Goal: Transaction & Acquisition: Purchase product/service

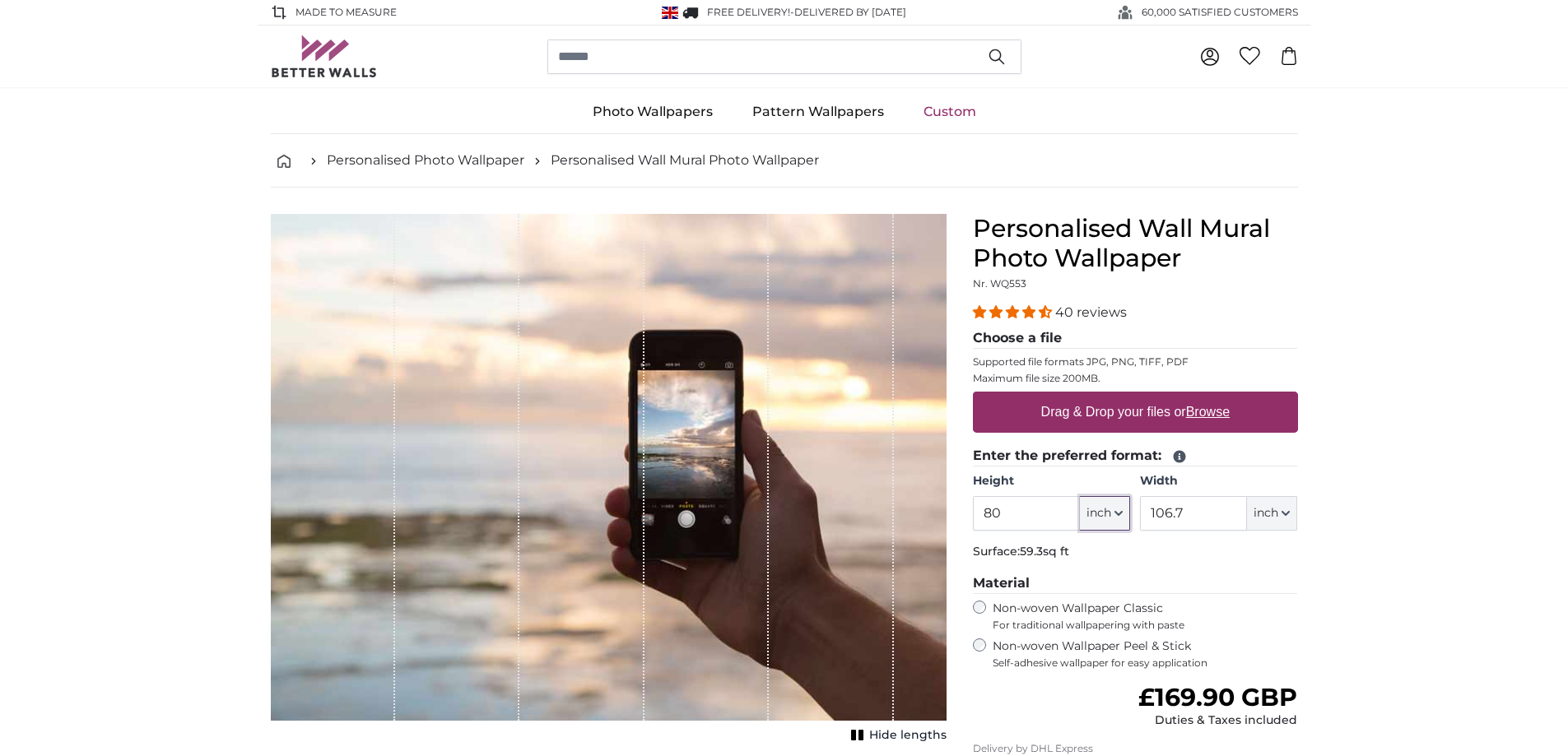
click at [1118, 513] on icon "button" at bounding box center [1118, 513] width 8 height 8
click at [1091, 556] on link "Centimeter (cm)" at bounding box center [1104, 557] width 145 height 30
type input "203.2"
type input "271.1"
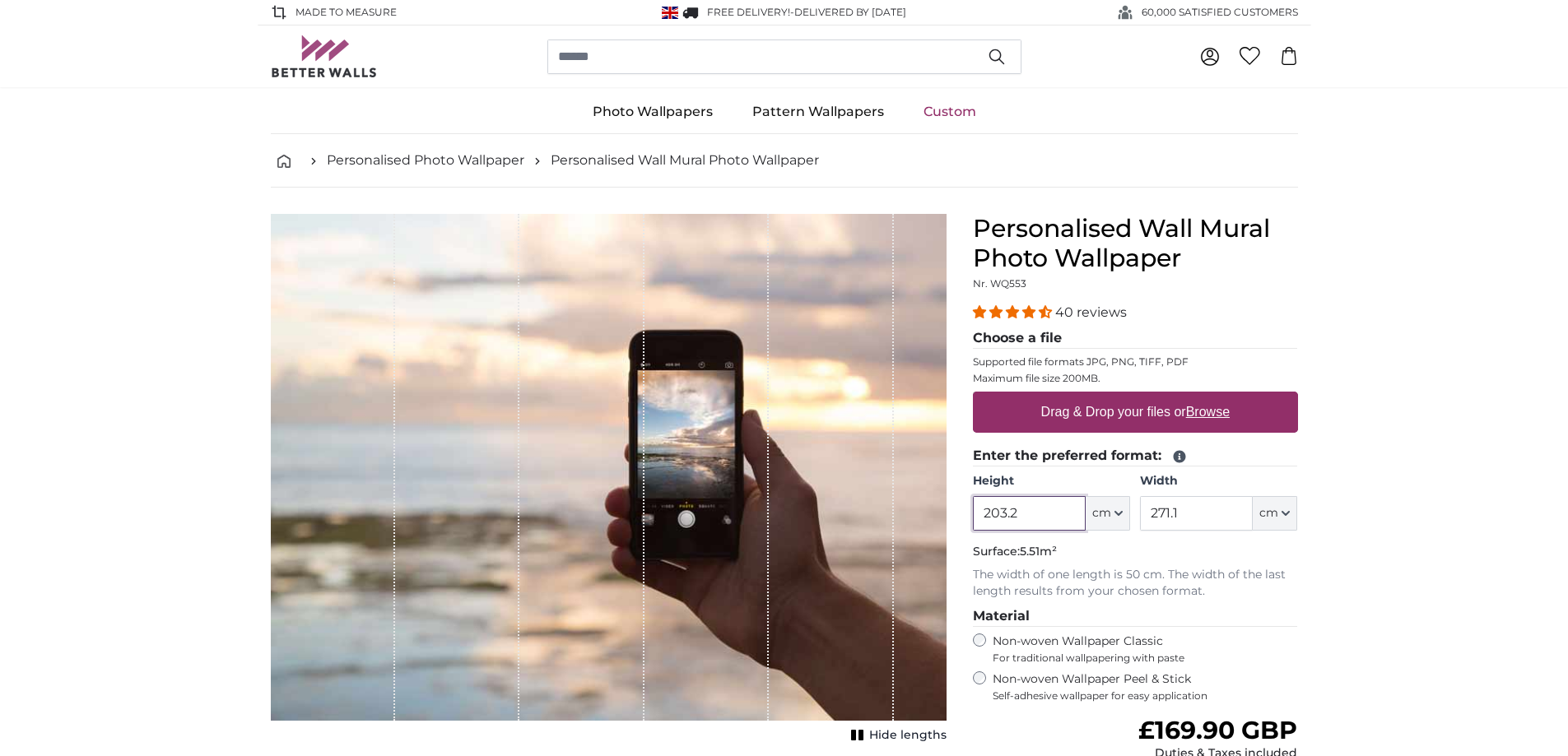
drag, startPoint x: 1027, startPoint y: 515, endPoint x: 968, endPoint y: 518, distance: 59.1
click at [968, 518] on div "Personalised Wall Mural Photo Wallpaper Nr. WQ553 40 reviews Choose a file Supp…" at bounding box center [1135, 599] width 351 height 771
type input "120"
drag, startPoint x: 1185, startPoint y: 518, endPoint x: 1146, endPoint y: 525, distance: 39.6
click at [1146, 525] on input "271.1" at bounding box center [1196, 513] width 113 height 34
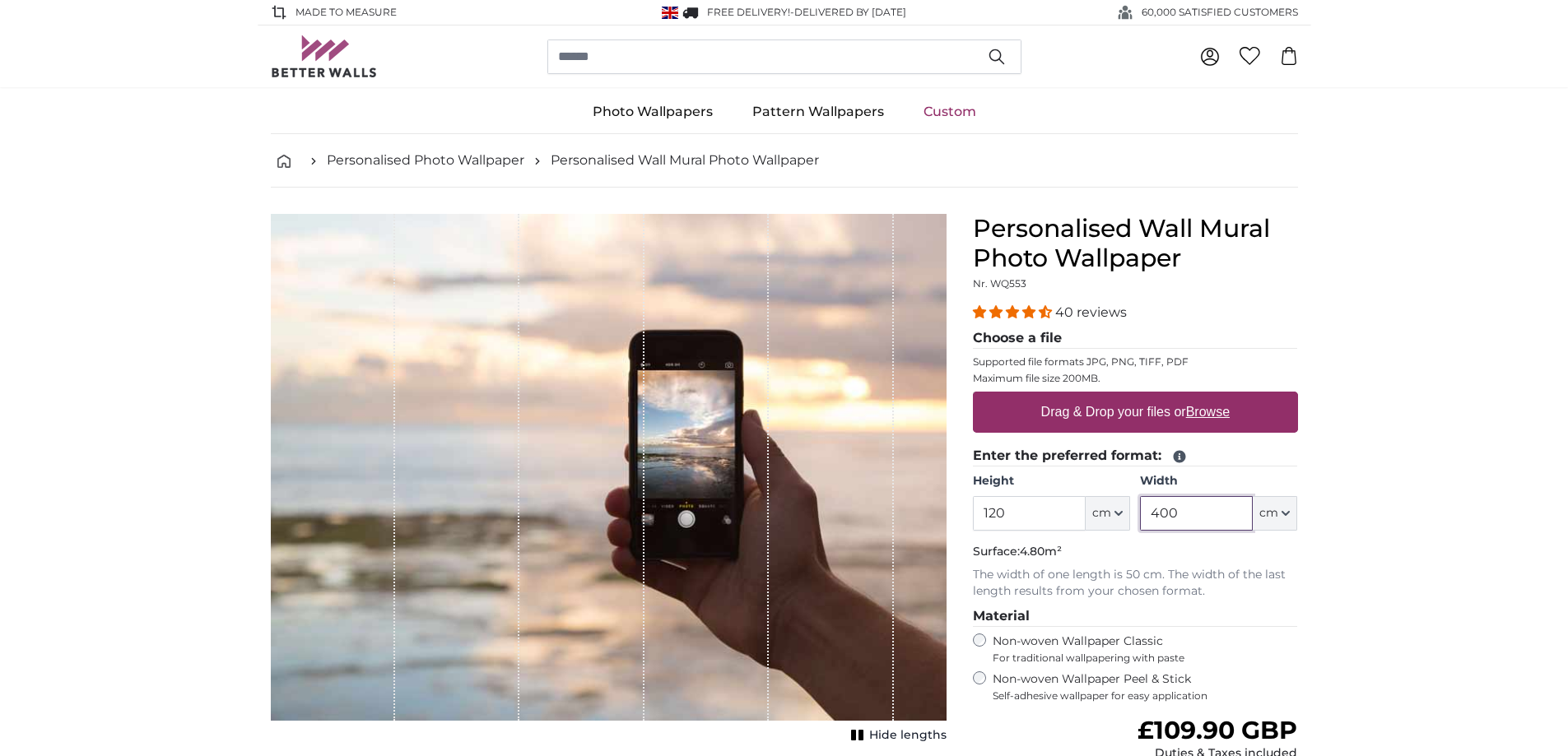
type input "400"
drag, startPoint x: 1025, startPoint y: 514, endPoint x: 958, endPoint y: 522, distance: 67.5
click at [958, 522] on product-detail "Cancel Crop image Hide lengths Personalised Wall Mural Photo Wallpaper Nr. WQ55…" at bounding box center [785, 586] width 1054 height 798
type input "400"
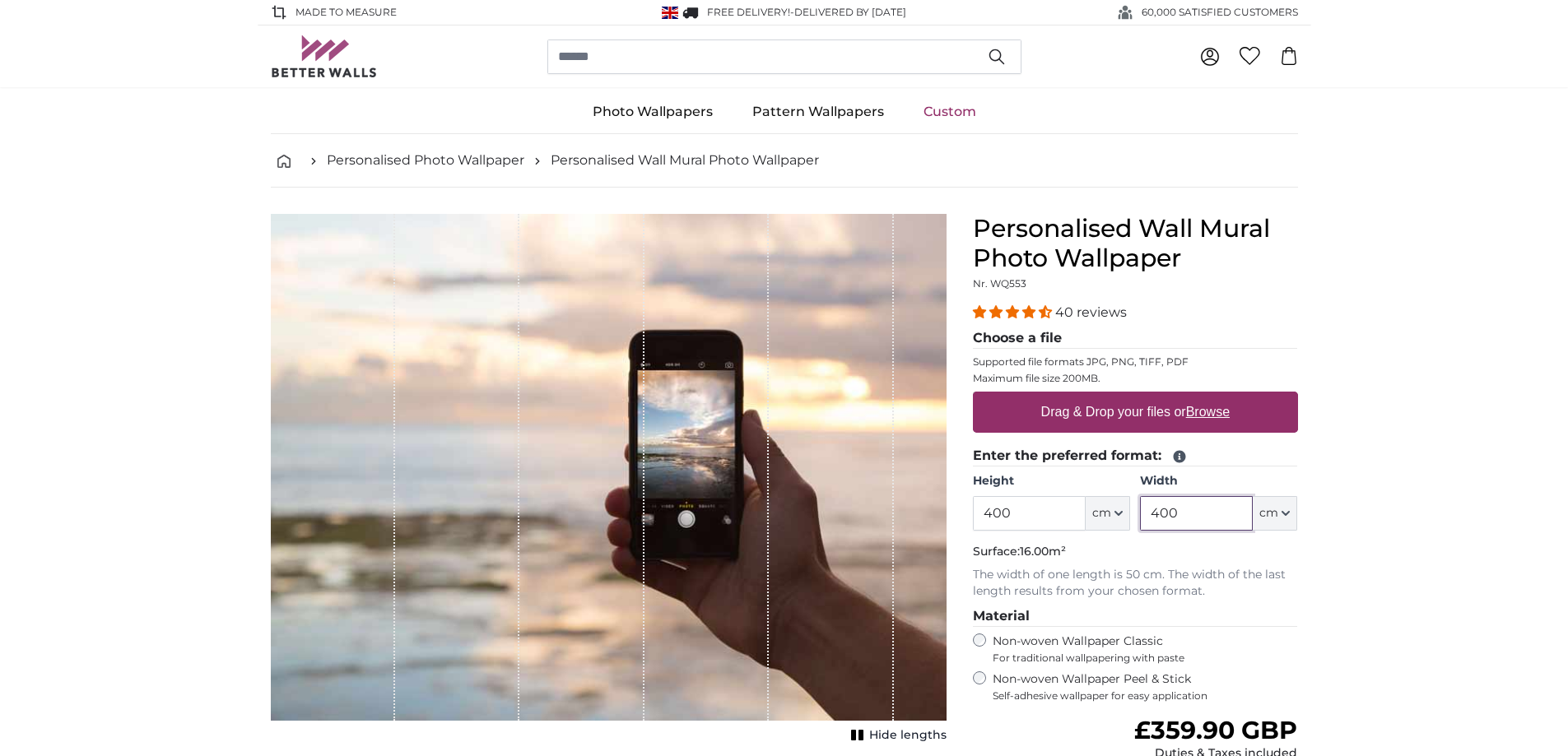
drag, startPoint x: 1193, startPoint y: 521, endPoint x: 1135, endPoint y: 524, distance: 58.1
click at [1135, 524] on div "Height 400 ft cm Centimeter (cm) Inches (inch) Feet (ft. in.) Width 400 ft cm C…" at bounding box center [1134, 502] width 325 height 58
type input "120"
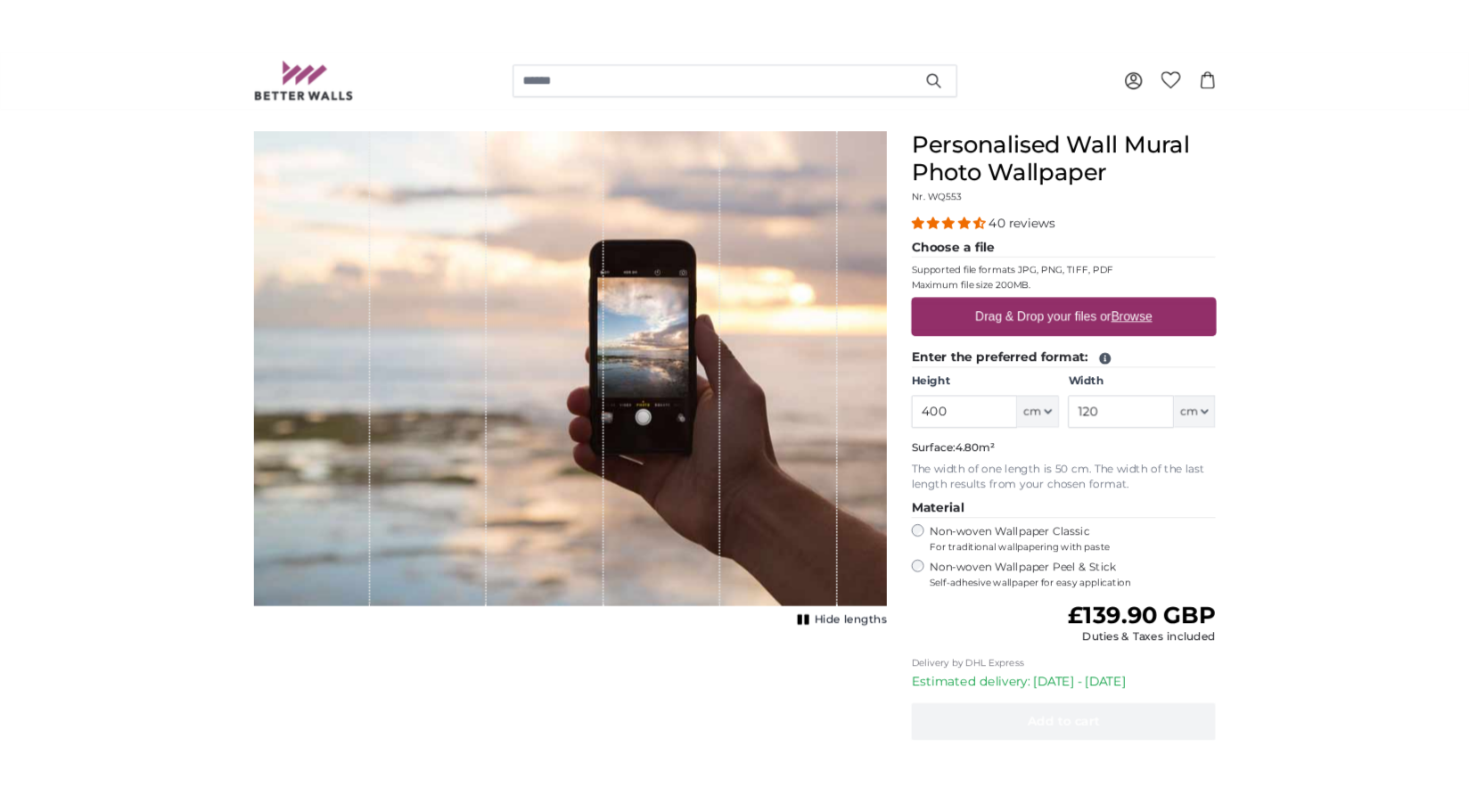
scroll to position [178, 0]
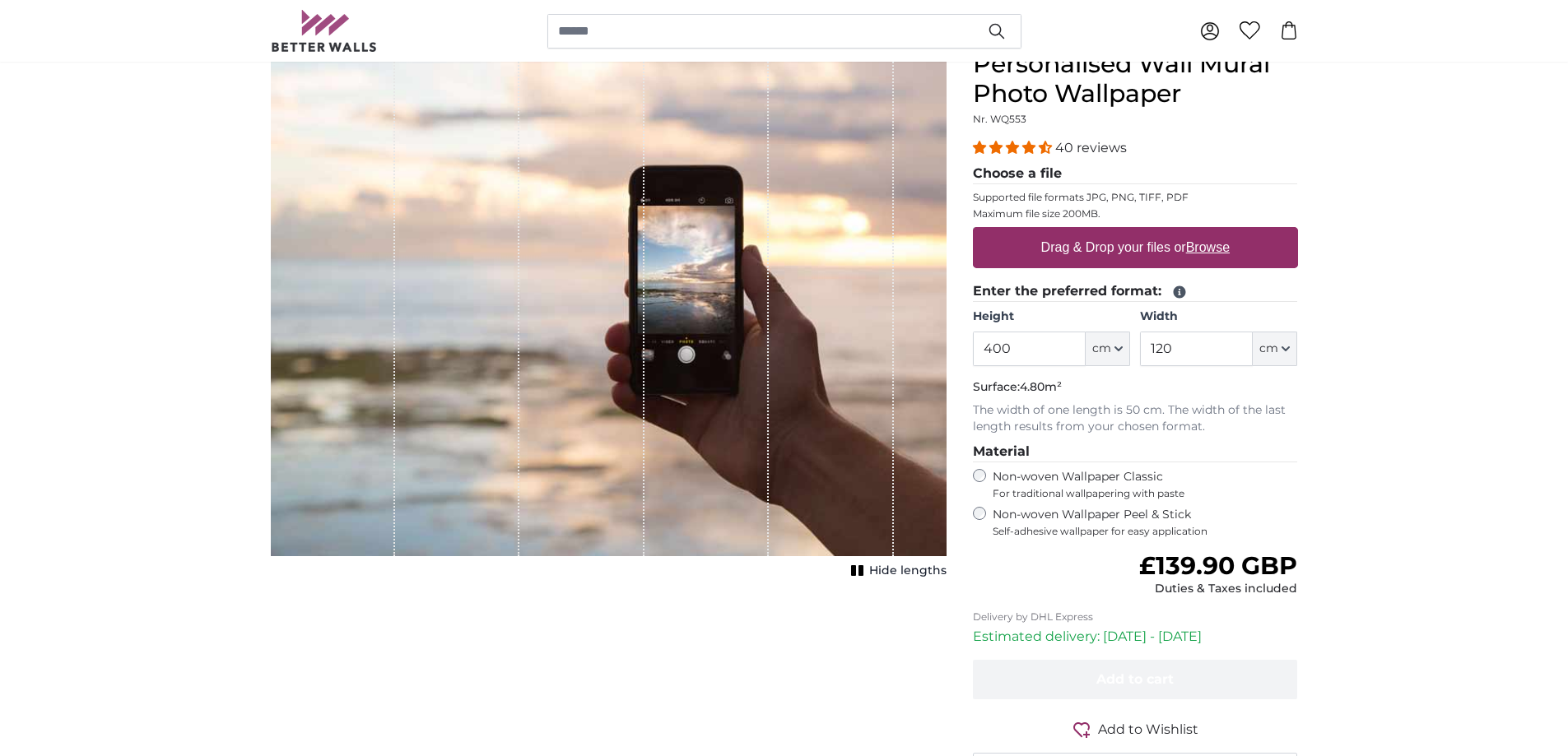
click at [1207, 247] on u "Browse" at bounding box center [1208, 246] width 43 height 14
click at [1207, 232] on input "Drag & Drop your files or Browse" at bounding box center [1134, 229] width 325 height 5
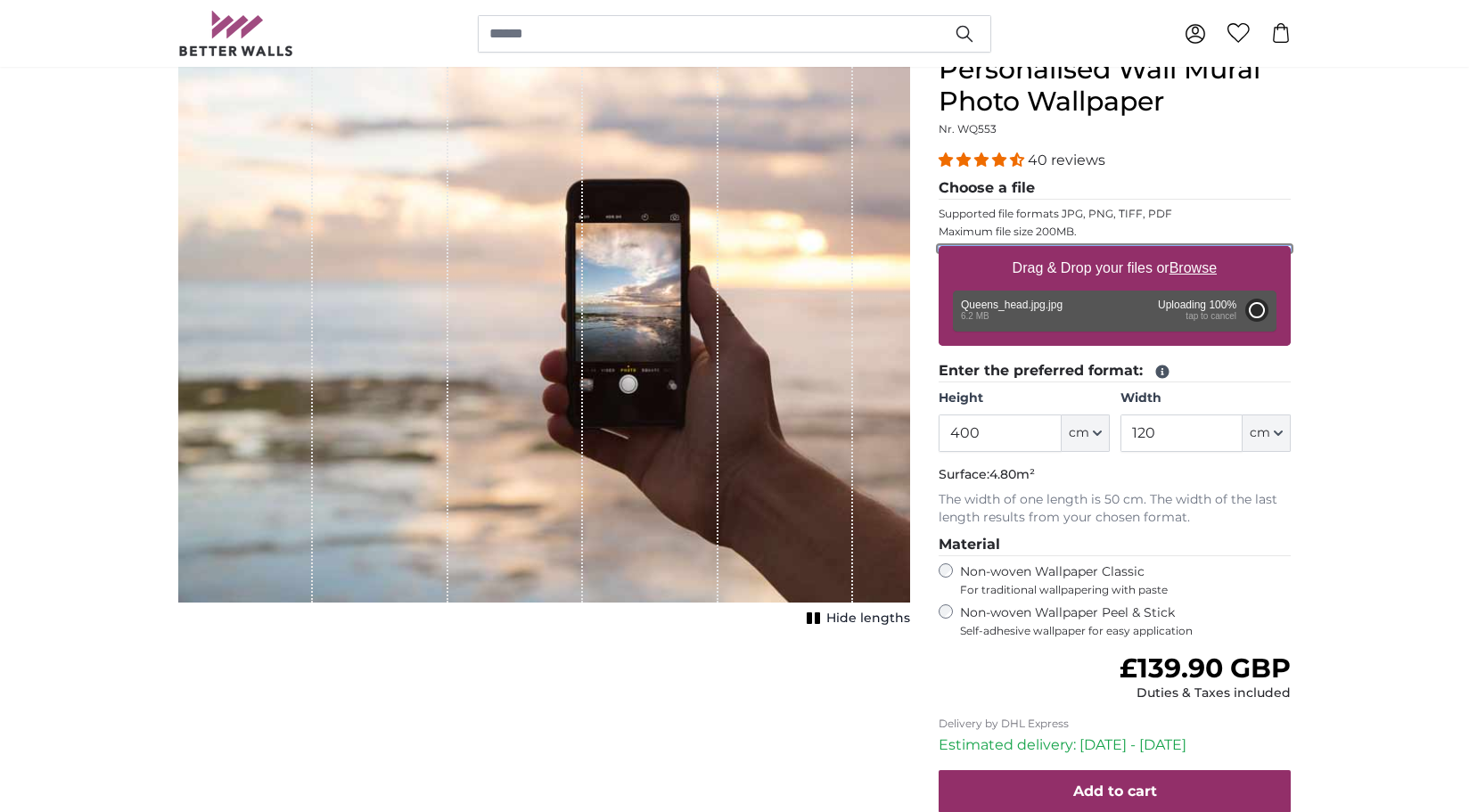
type input "200"
type input "654"
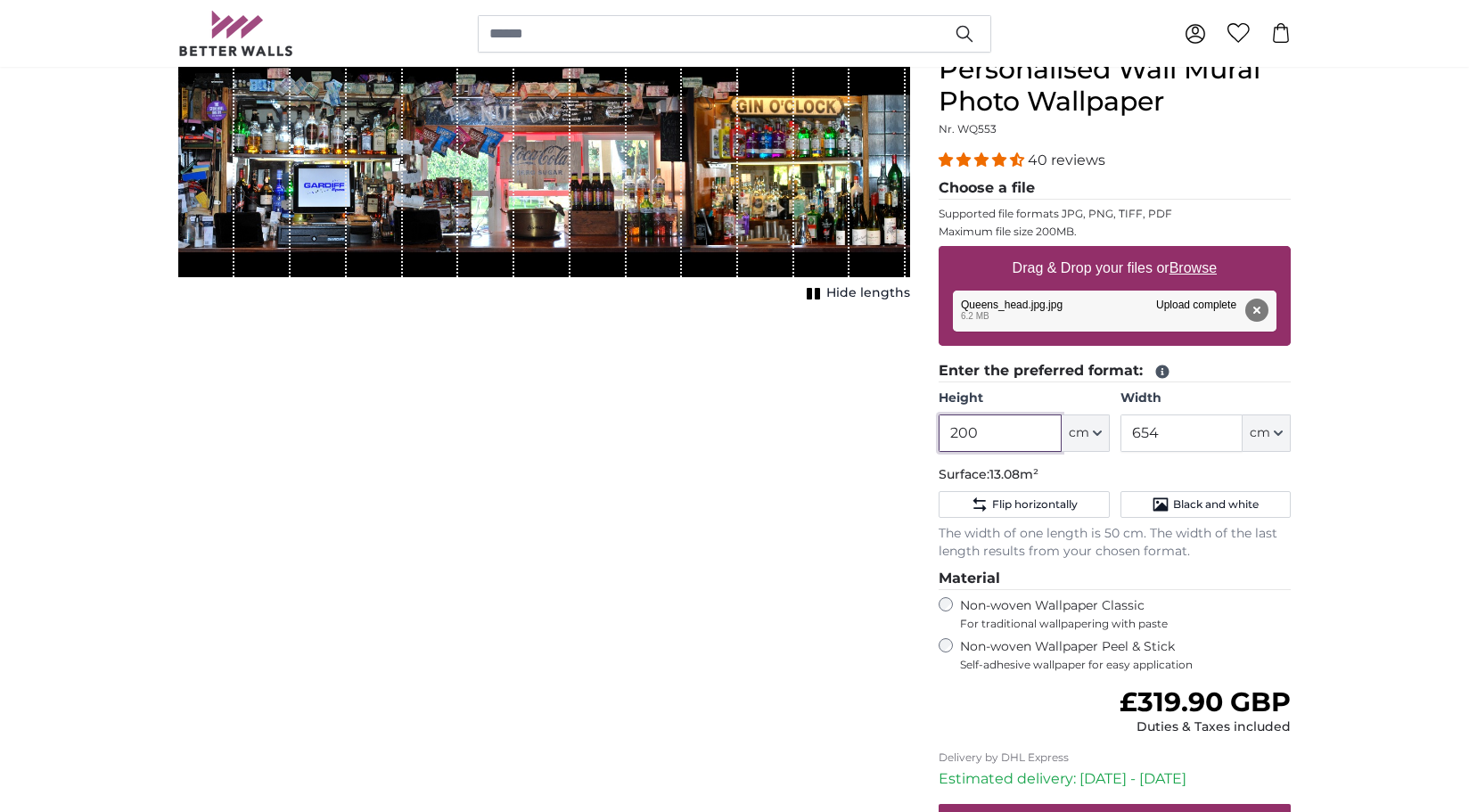
drag, startPoint x: 1004, startPoint y: 431, endPoint x: 937, endPoint y: 431, distance: 67.0
click at [937, 431] on div "Personalised Wall Mural Photo Wallpaper Nr. WQ553 40 reviews Choose a file Supp…" at bounding box center [1115, 516] width 380 height 925
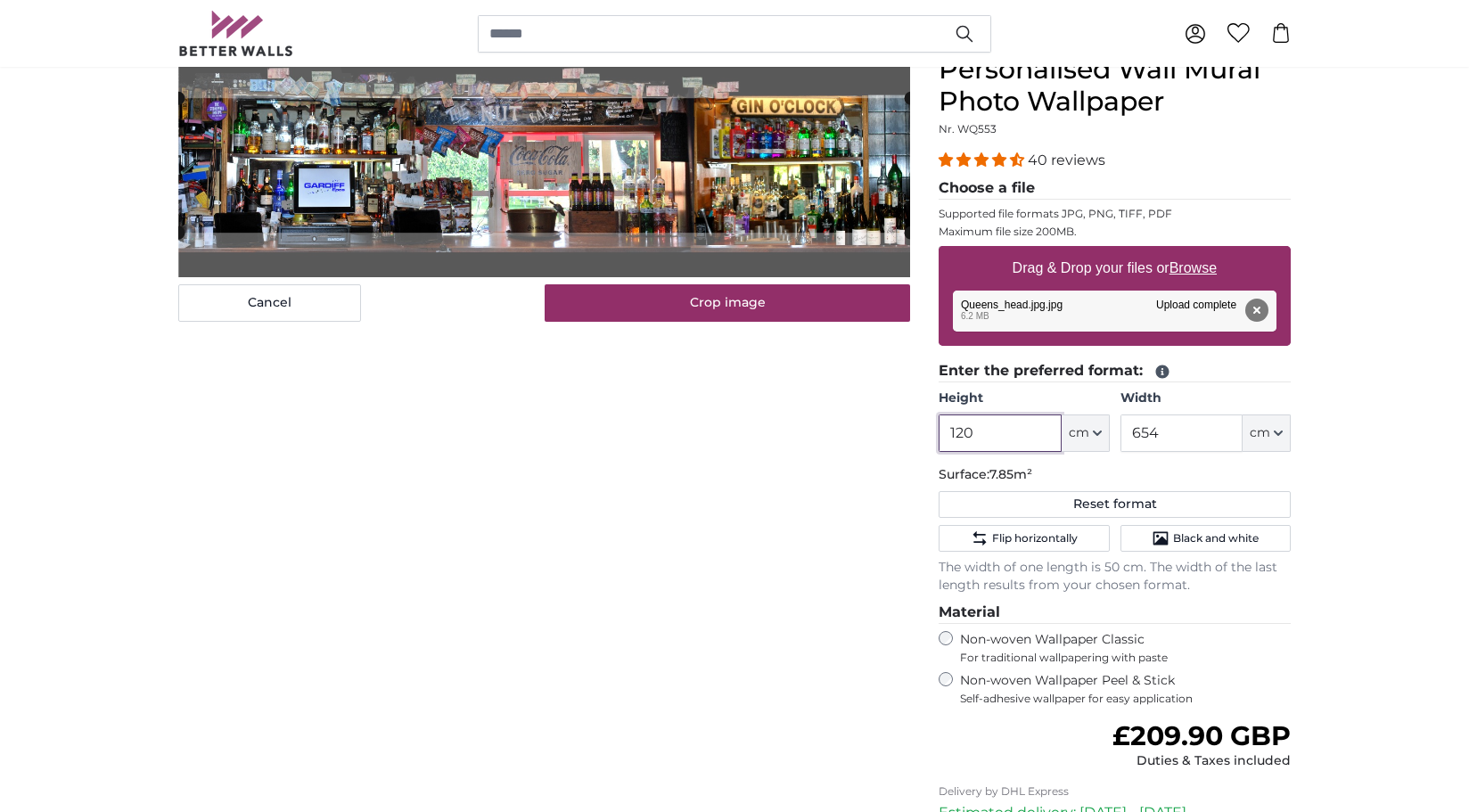
type input "120"
drag, startPoint x: 1166, startPoint y: 433, endPoint x: 1127, endPoint y: 432, distance: 39.0
click at [1127, 432] on input "654" at bounding box center [1182, 433] width 123 height 37
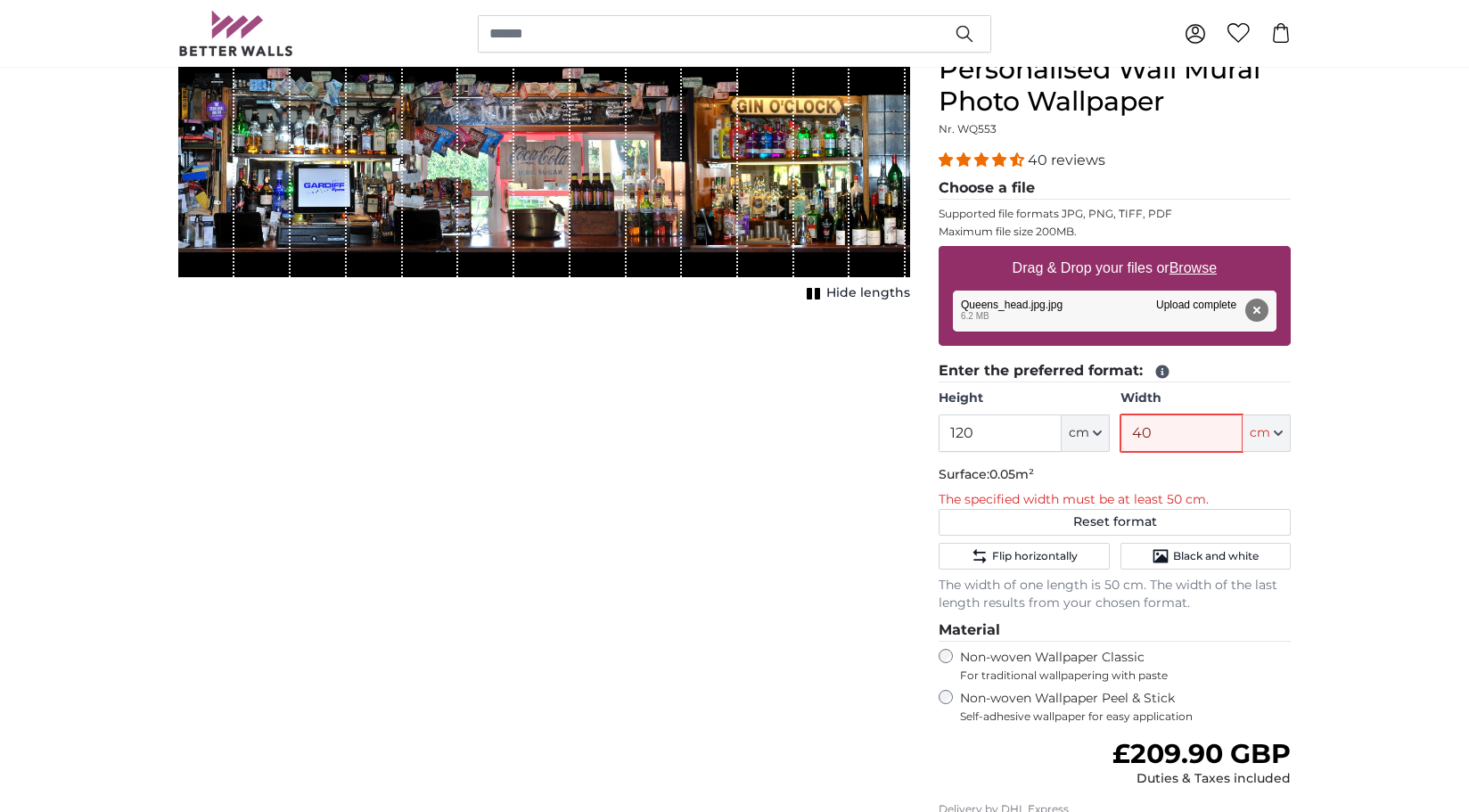
type input "400"
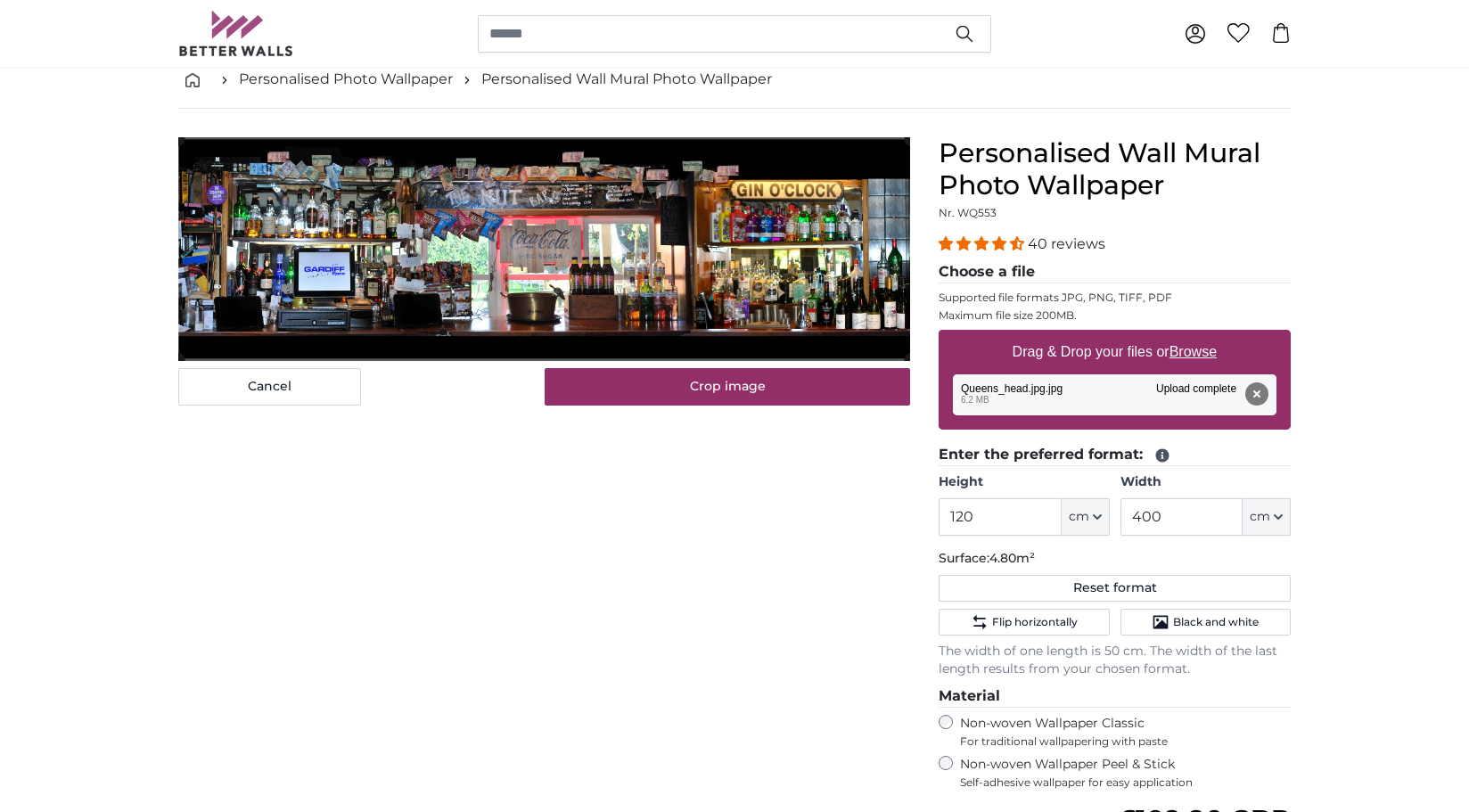
scroll to position [89, 0]
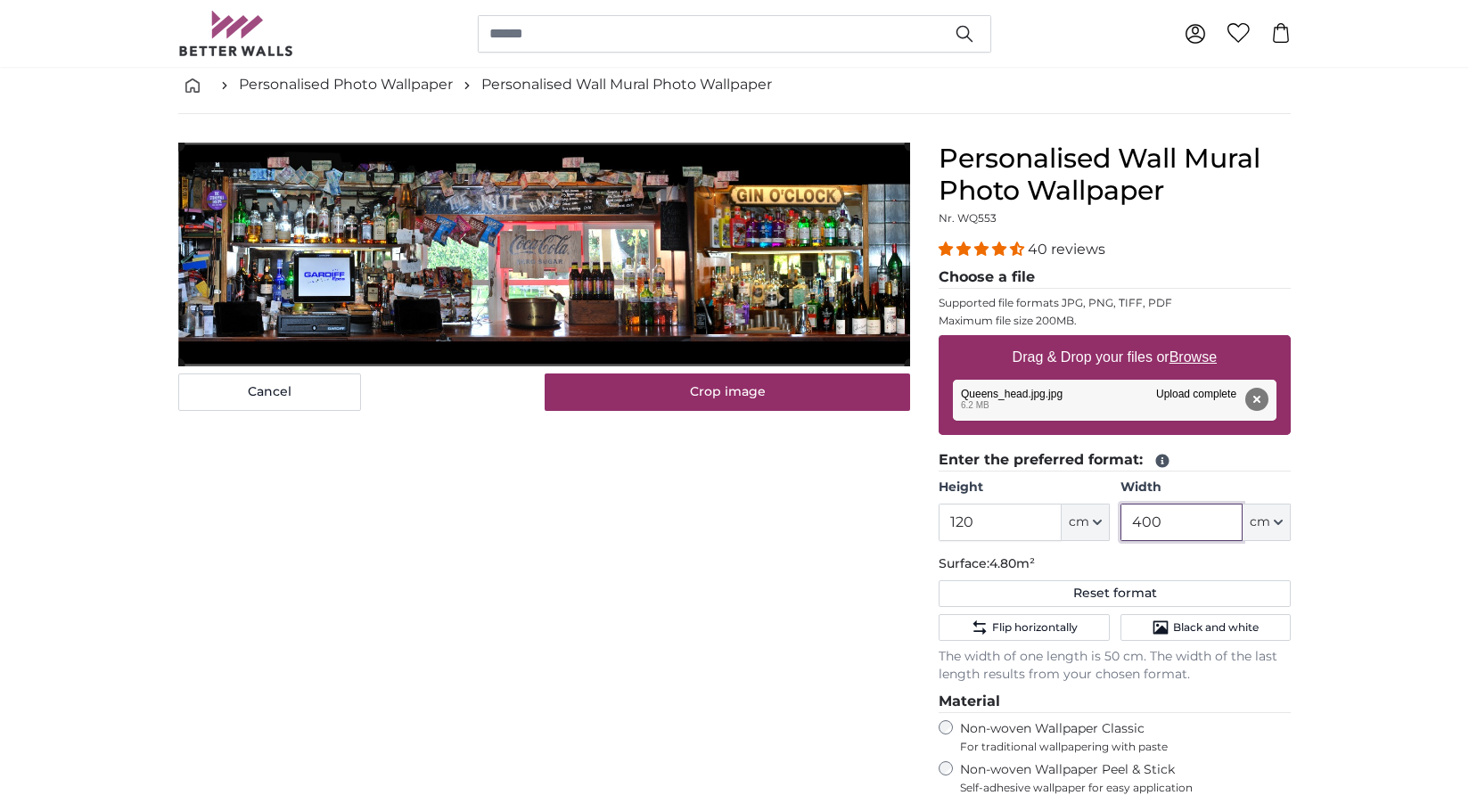
drag, startPoint x: 1169, startPoint y: 525, endPoint x: 1122, endPoint y: 525, distance: 47.0
click at [1122, 525] on input "400" at bounding box center [1182, 523] width 123 height 37
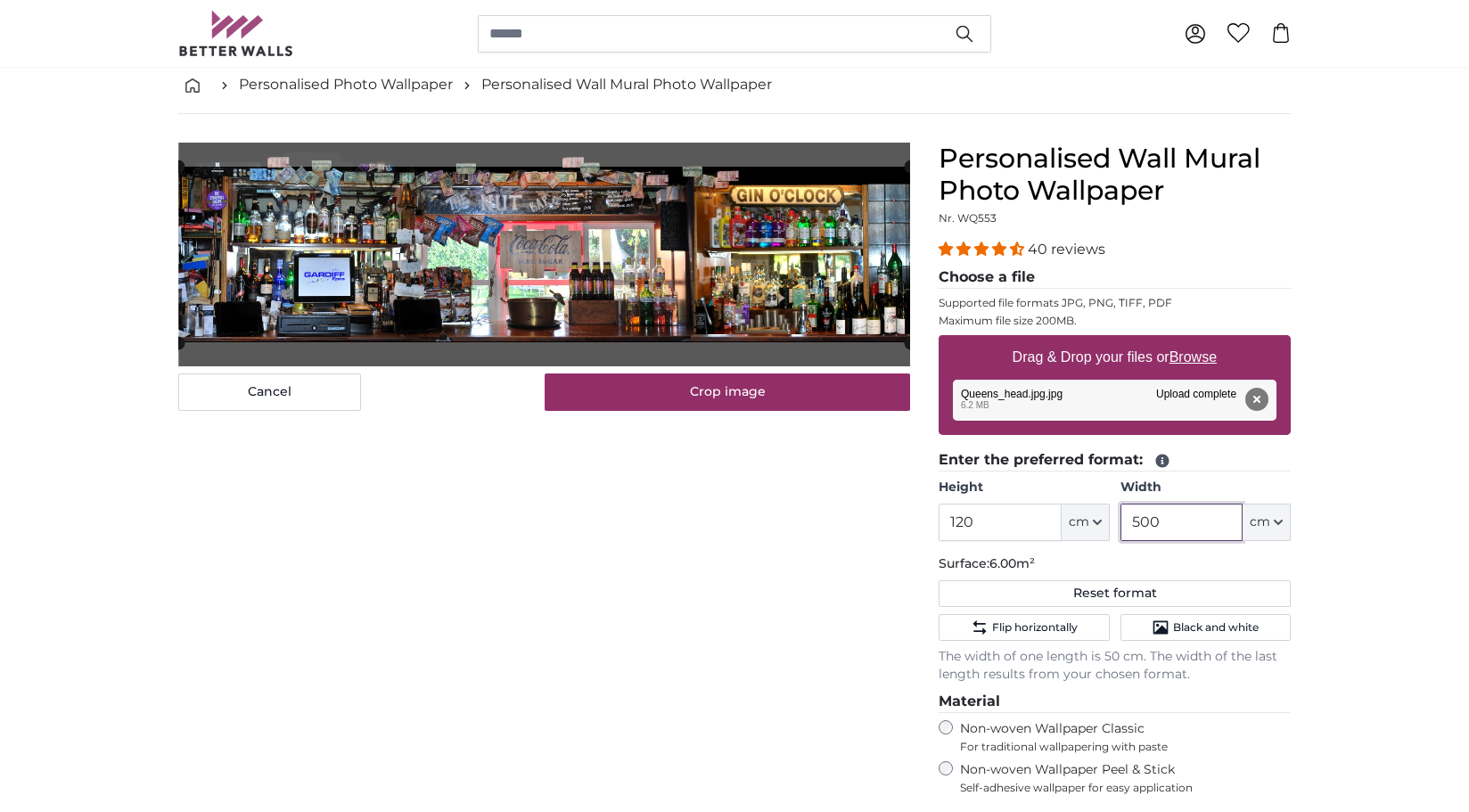
type input "500"
drag, startPoint x: 995, startPoint y: 524, endPoint x: 920, endPoint y: 521, distance: 75.1
click at [920, 521] on product-detail "Cancel Crop image Hide lengths Personalised Wall Mural Photo Wallpaper Nr. WQ55…" at bounding box center [734, 607] width 1141 height 987
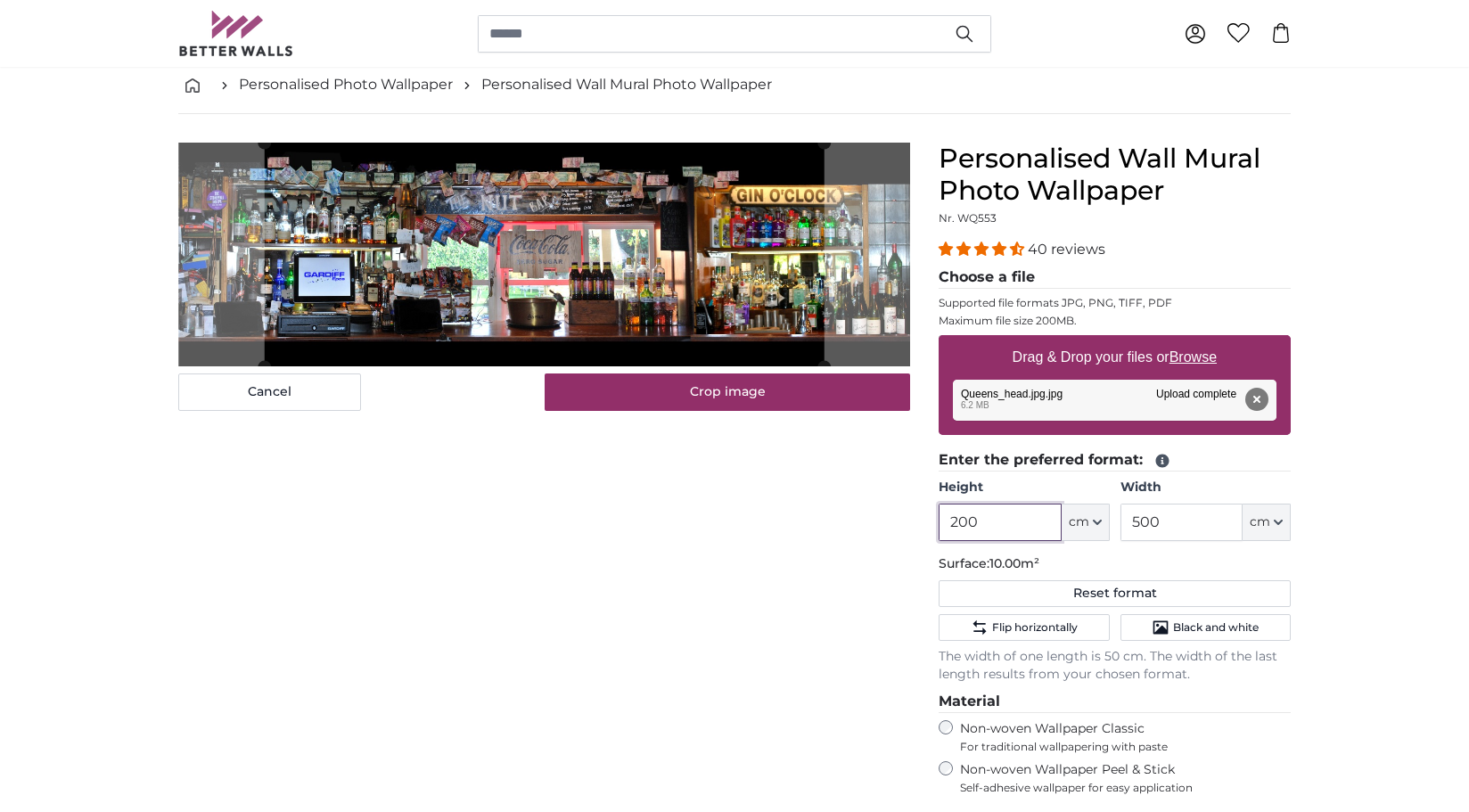
type input "200"
click at [1181, 529] on input "500" at bounding box center [1182, 523] width 123 height 37
drag, startPoint x: 1190, startPoint y: 526, endPoint x: 1096, endPoint y: 524, distance: 94.0
click at [1096, 525] on div "Height 200 ft cm Centimeter (cm) Inches (inch) Feet (ft. in.) Width 500 ft cm C…" at bounding box center [1114, 510] width 352 height 63
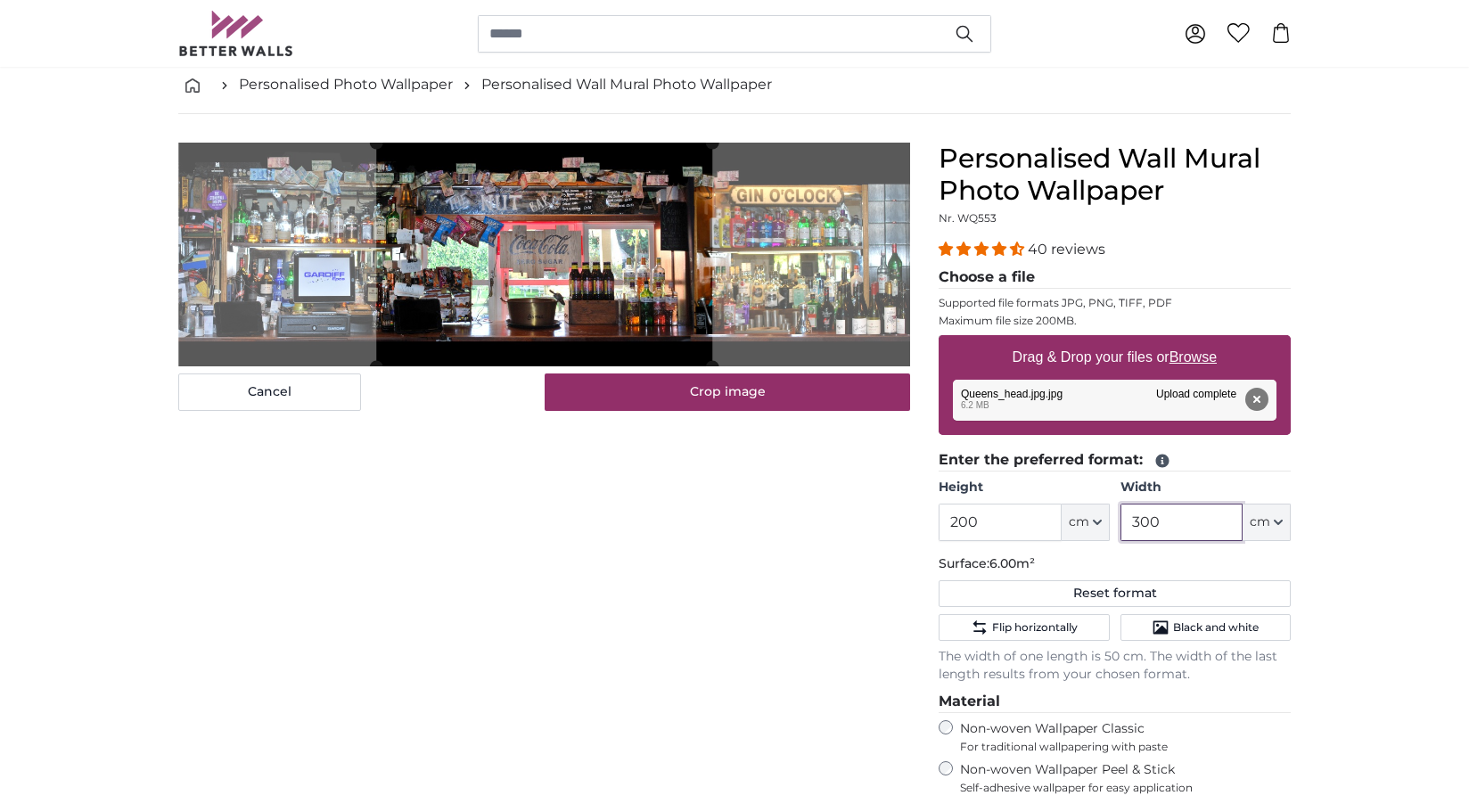
type input "300"
drag, startPoint x: 1005, startPoint y: 525, endPoint x: 914, endPoint y: 537, distance: 91.8
click at [915, 538] on product-detail "Cancel Crop image Hide lengths Personalised Wall Mural Photo Wallpaper Nr. WQ55…" at bounding box center [734, 607] width 1141 height 987
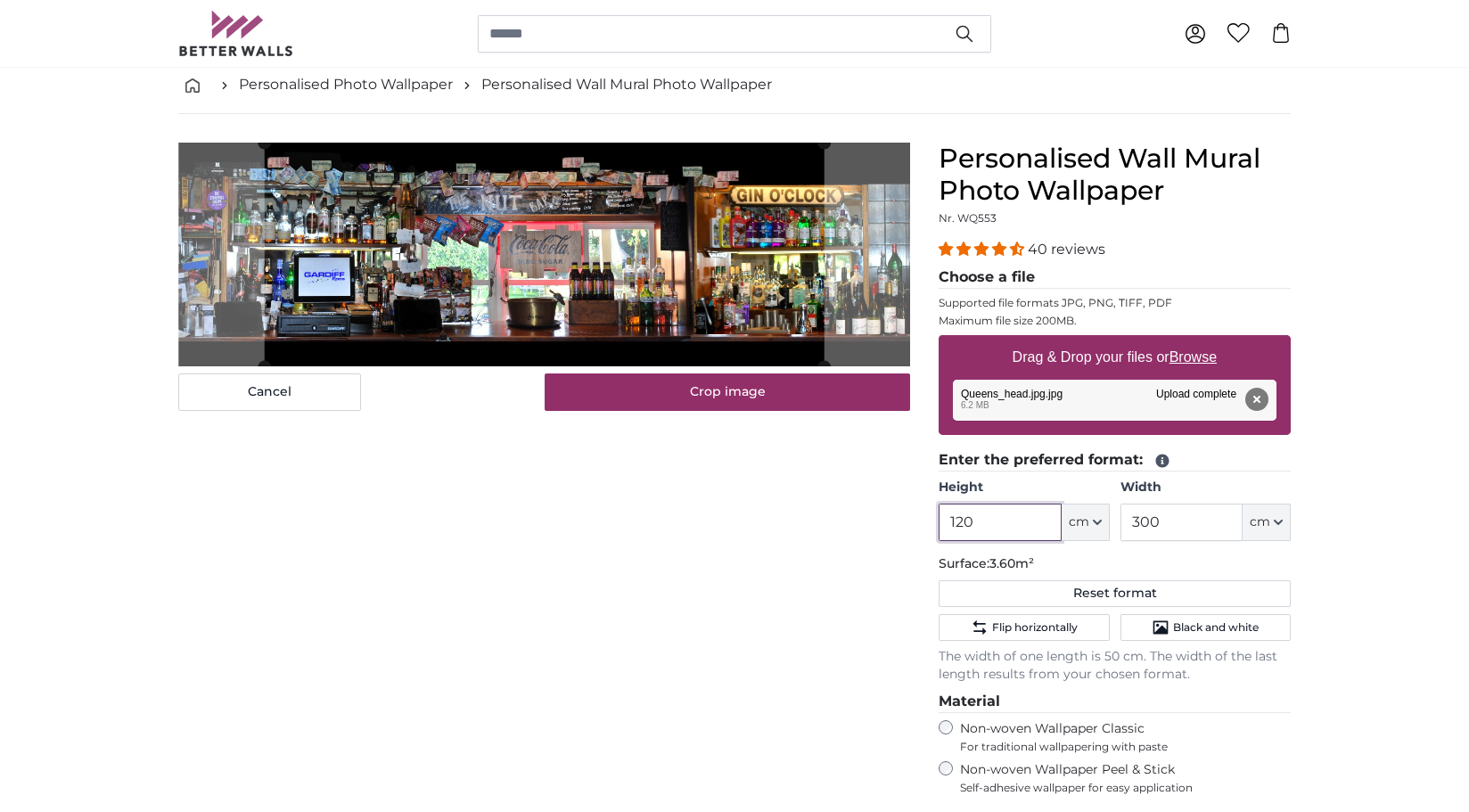
type input "120"
drag, startPoint x: 1176, startPoint y: 520, endPoint x: 1098, endPoint y: 523, distance: 78.1
click at [1098, 523] on div "Height 120 ft cm Centimeter (cm) Inches (inch) Feet (ft. in.) Width 300 ft cm C…" at bounding box center [1114, 510] width 352 height 63
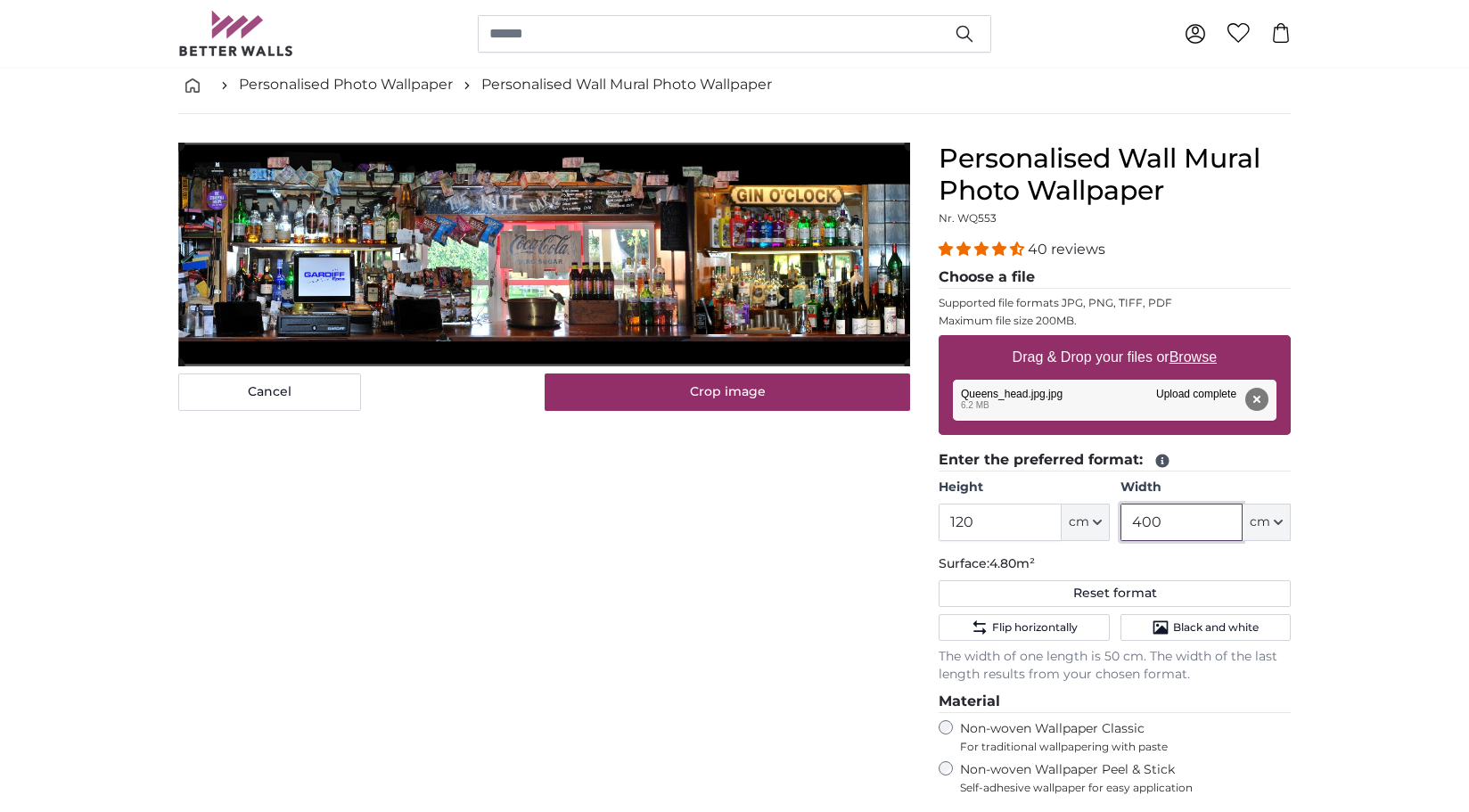
type input "400"
